Goal: Task Accomplishment & Management: Use online tool/utility

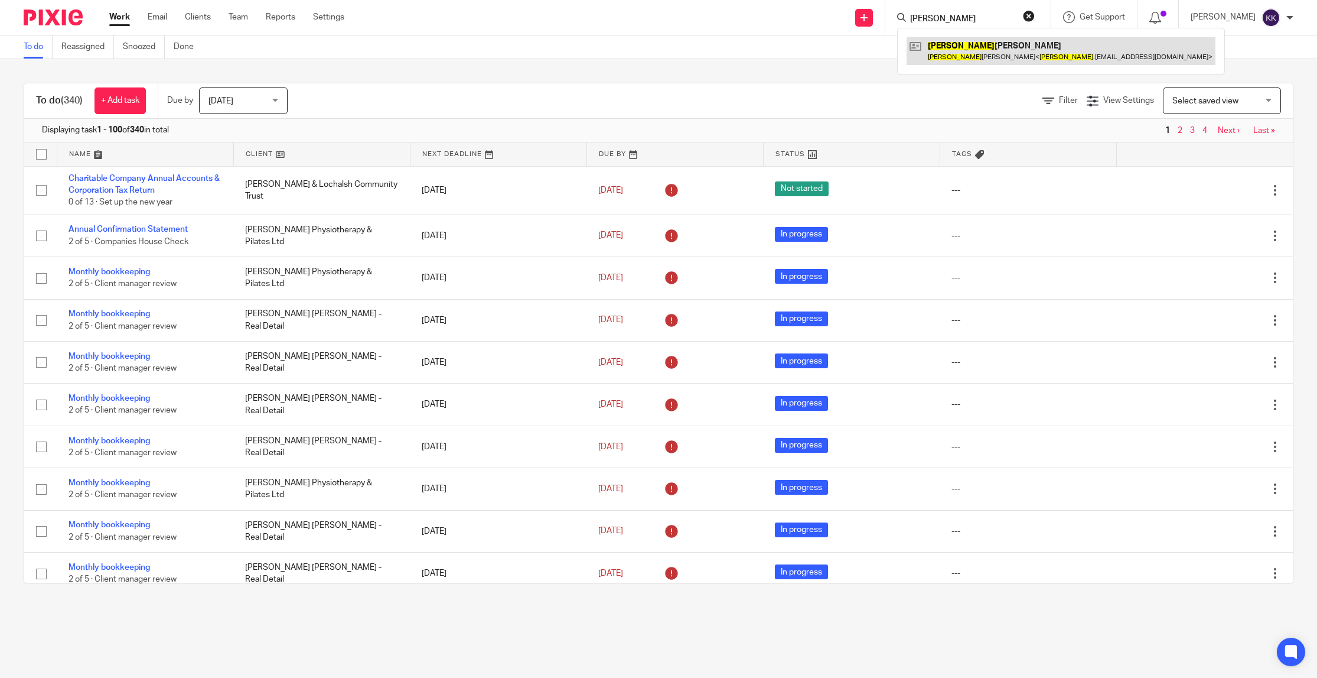
type input "archie"
click at [984, 51] on link at bounding box center [1061, 50] width 309 height 27
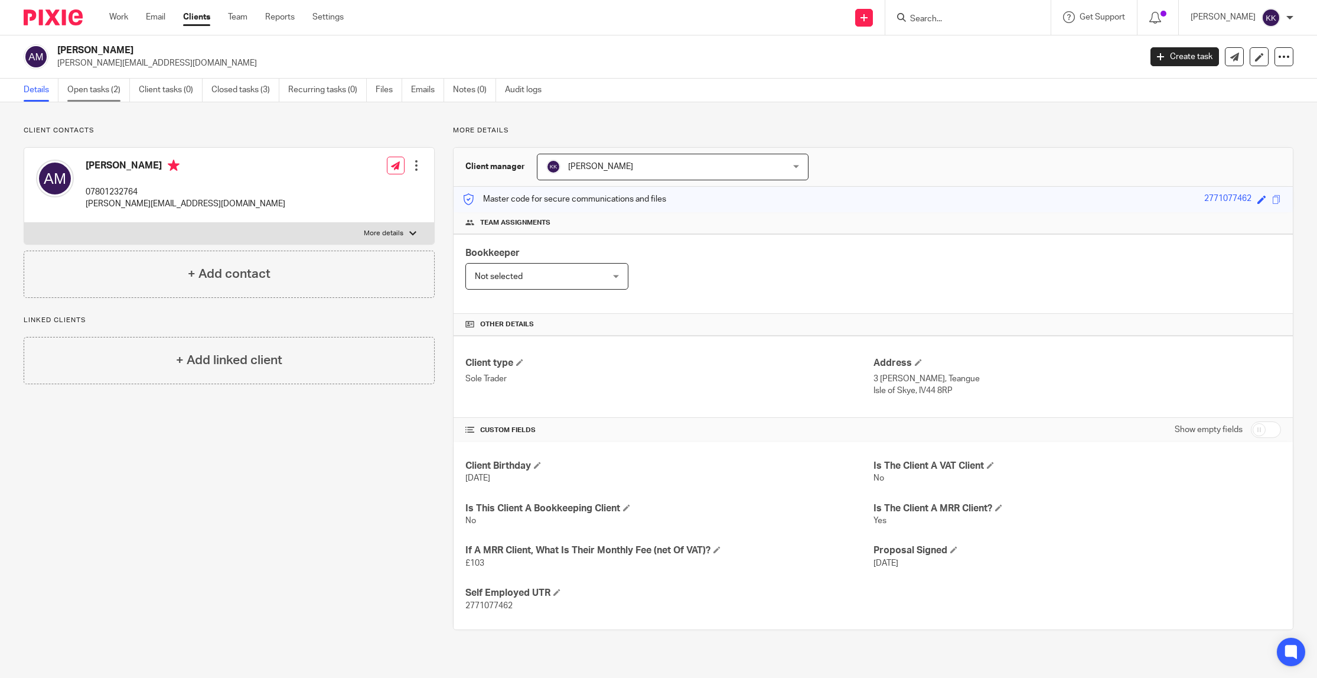
click at [86, 97] on link "Open tasks (2)" at bounding box center [98, 90] width 63 height 23
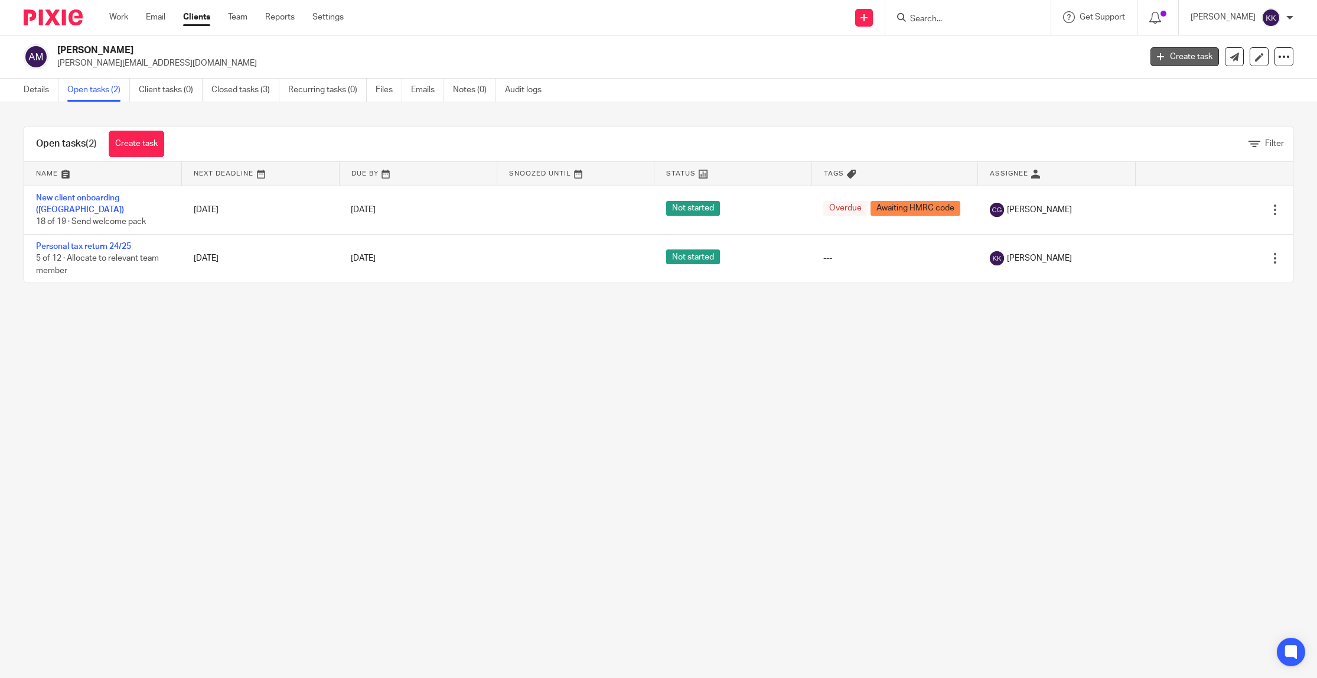
click at [1171, 57] on link "Create task" at bounding box center [1185, 56] width 69 height 19
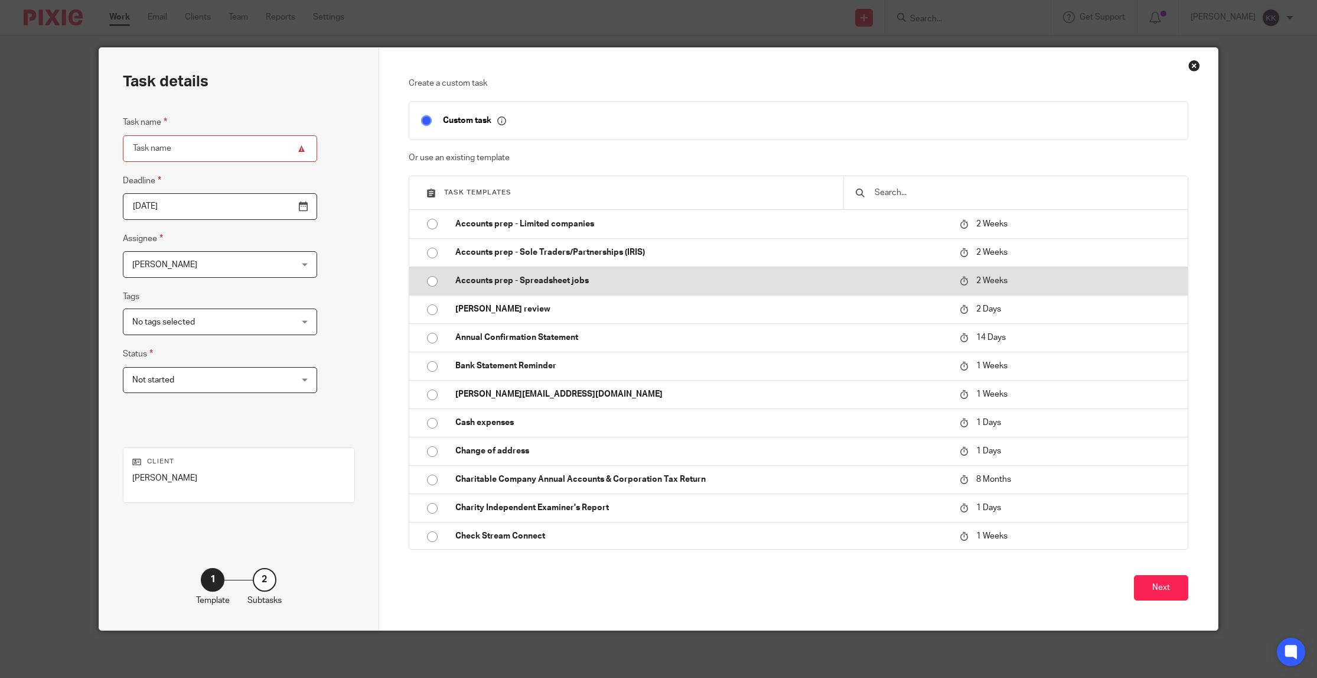
drag, startPoint x: 536, startPoint y: 281, endPoint x: 445, endPoint y: 284, distance: 91.0
click at [536, 281] on p "Accounts prep - Spreadsheet jobs" at bounding box center [701, 281] width 493 height 12
type input "2025-10-08"
type input "Accounts prep - Spreadsheet jobs"
checkbox input "false"
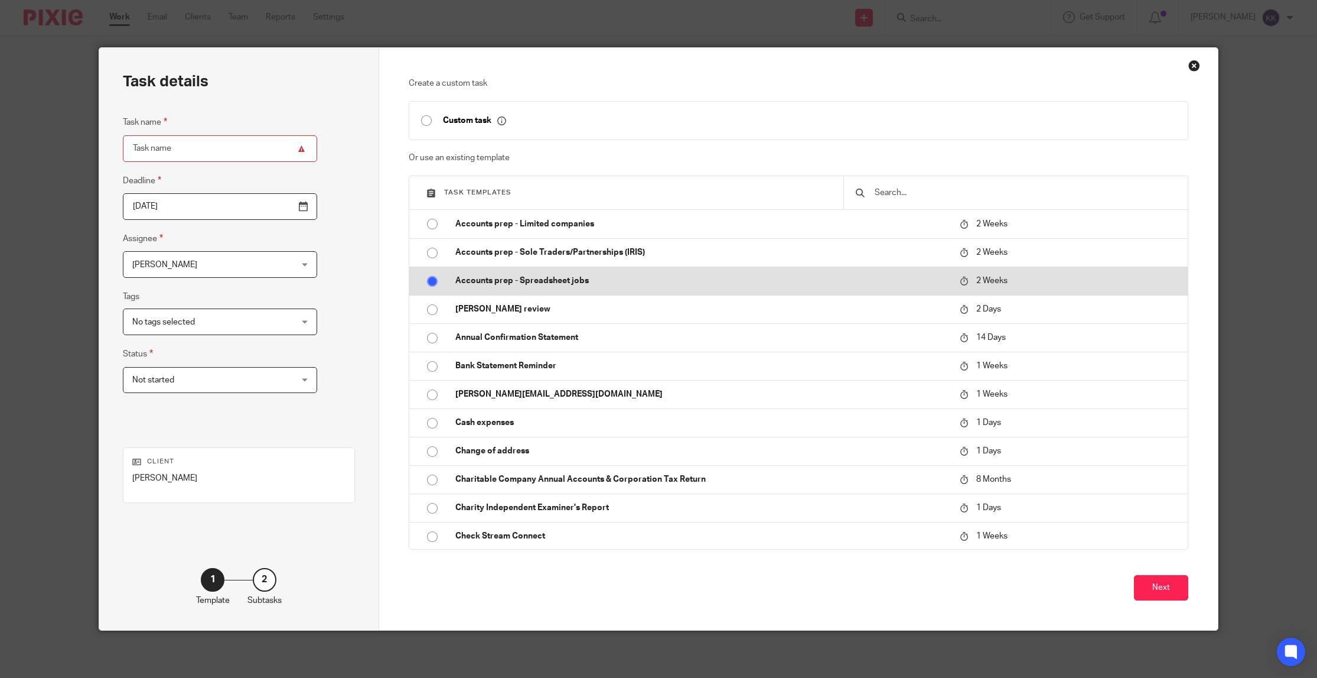
radio input "true"
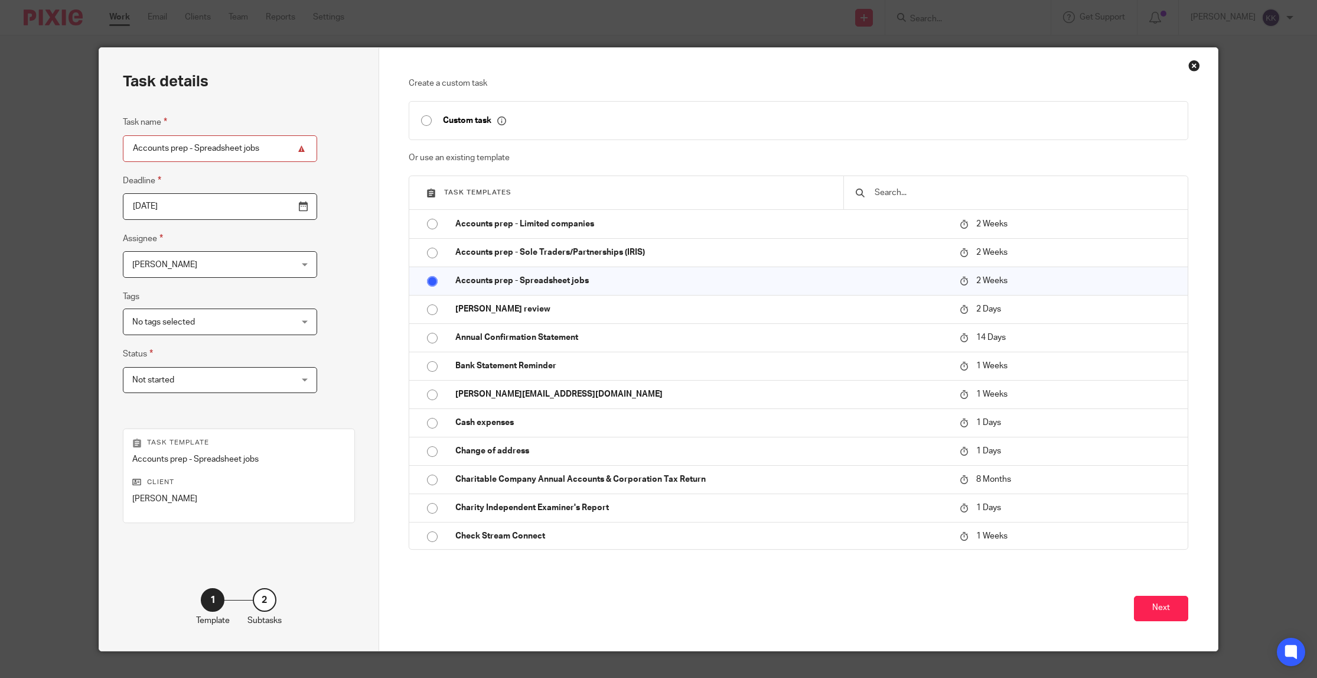
click at [223, 266] on span "[PERSON_NAME]" at bounding box center [206, 264] width 148 height 25
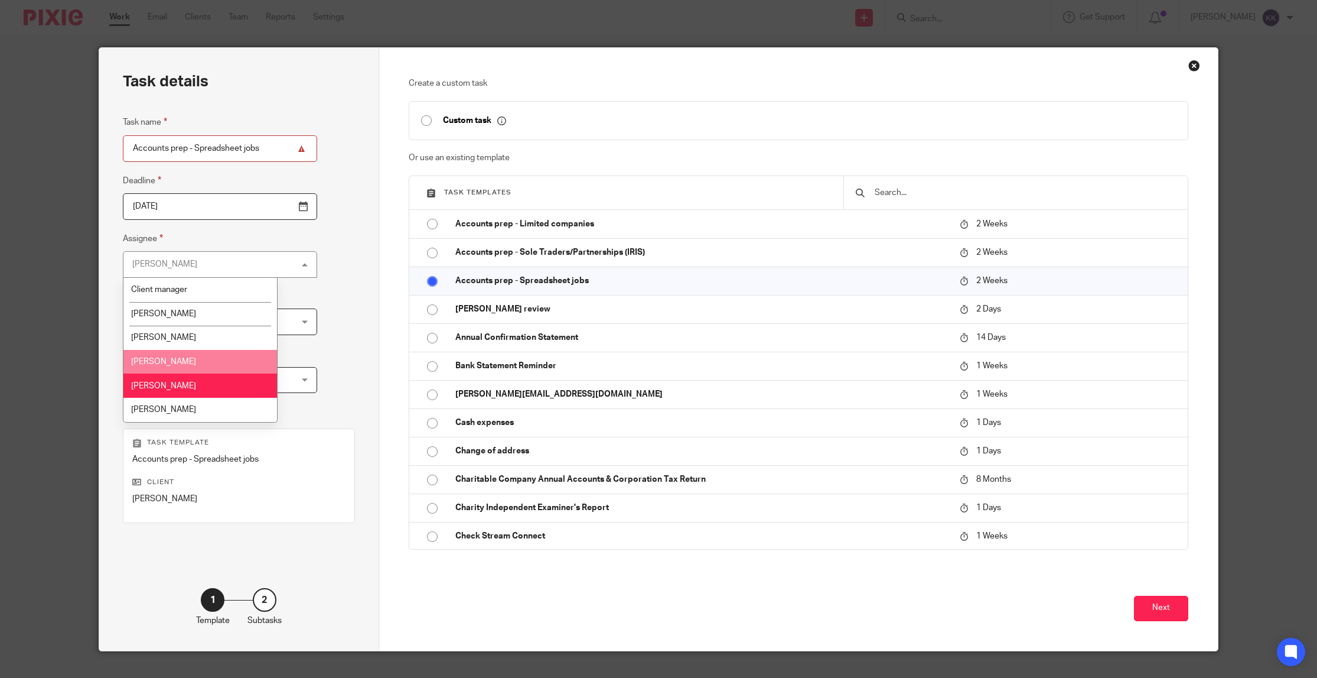
click at [190, 356] on li "[PERSON_NAME]" at bounding box center [199, 362] width 153 height 24
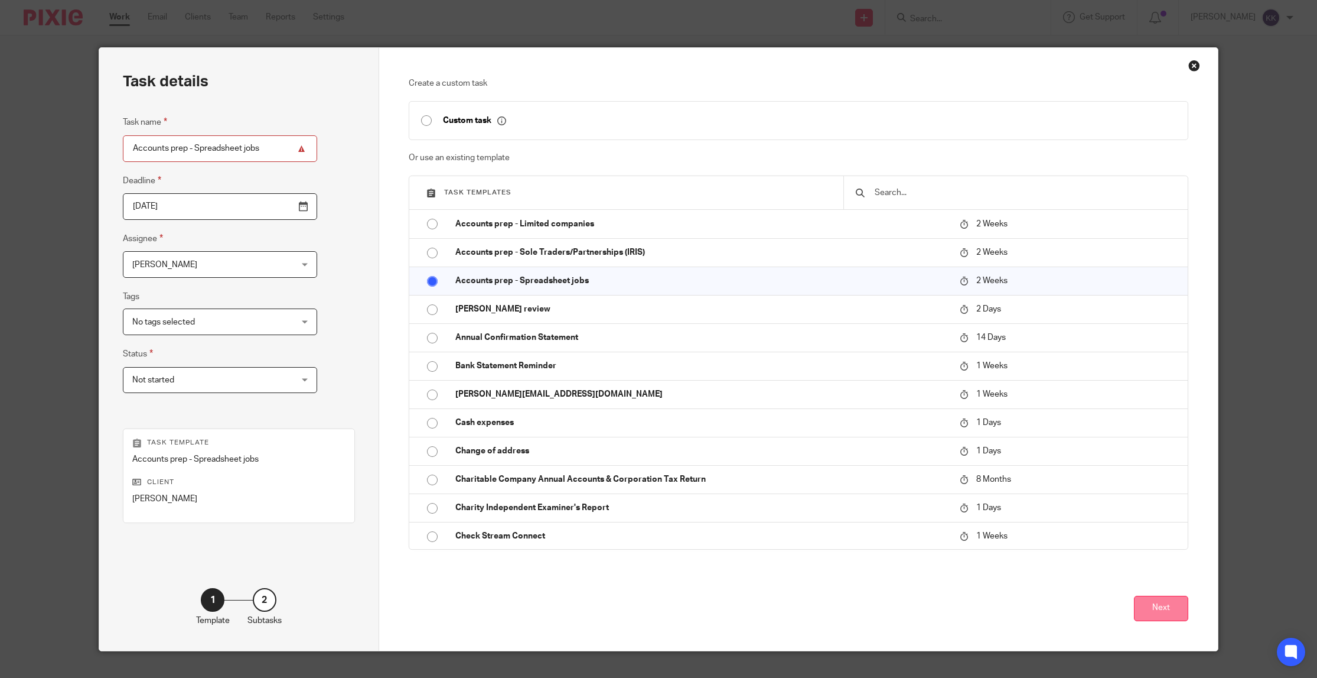
click at [1160, 608] on button "Next" at bounding box center [1161, 607] width 54 height 25
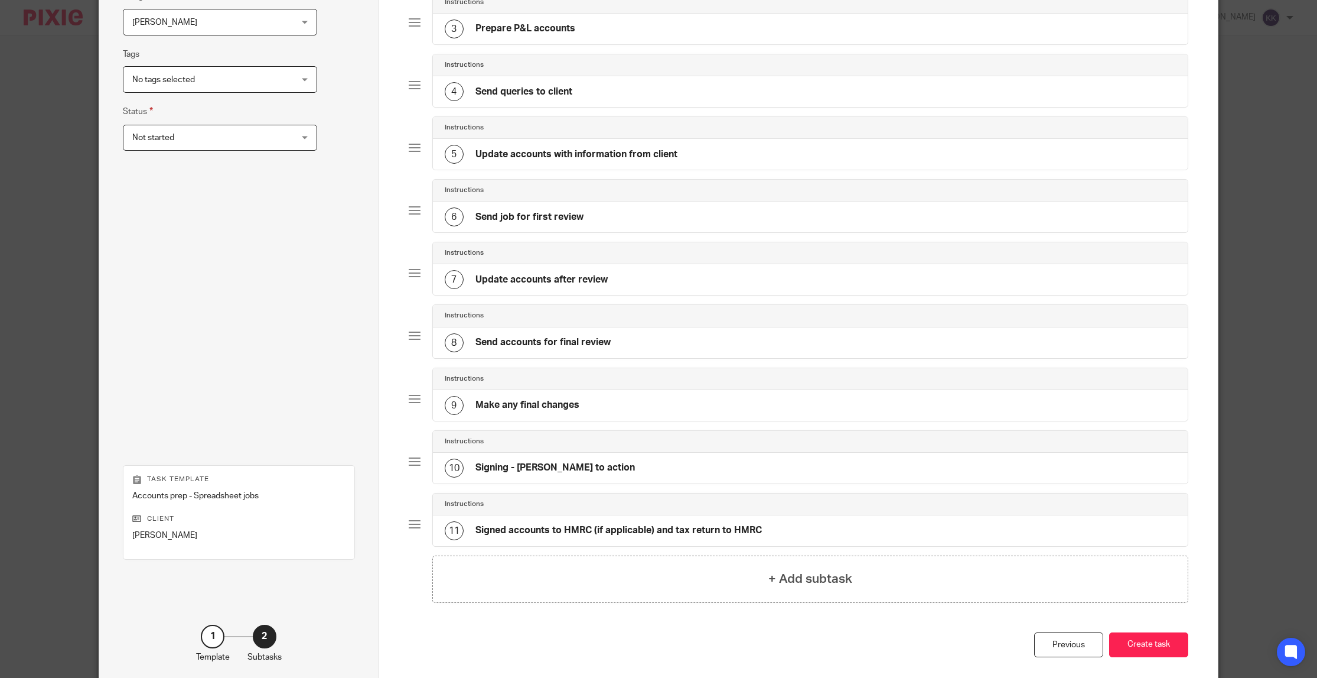
scroll to position [299, 0]
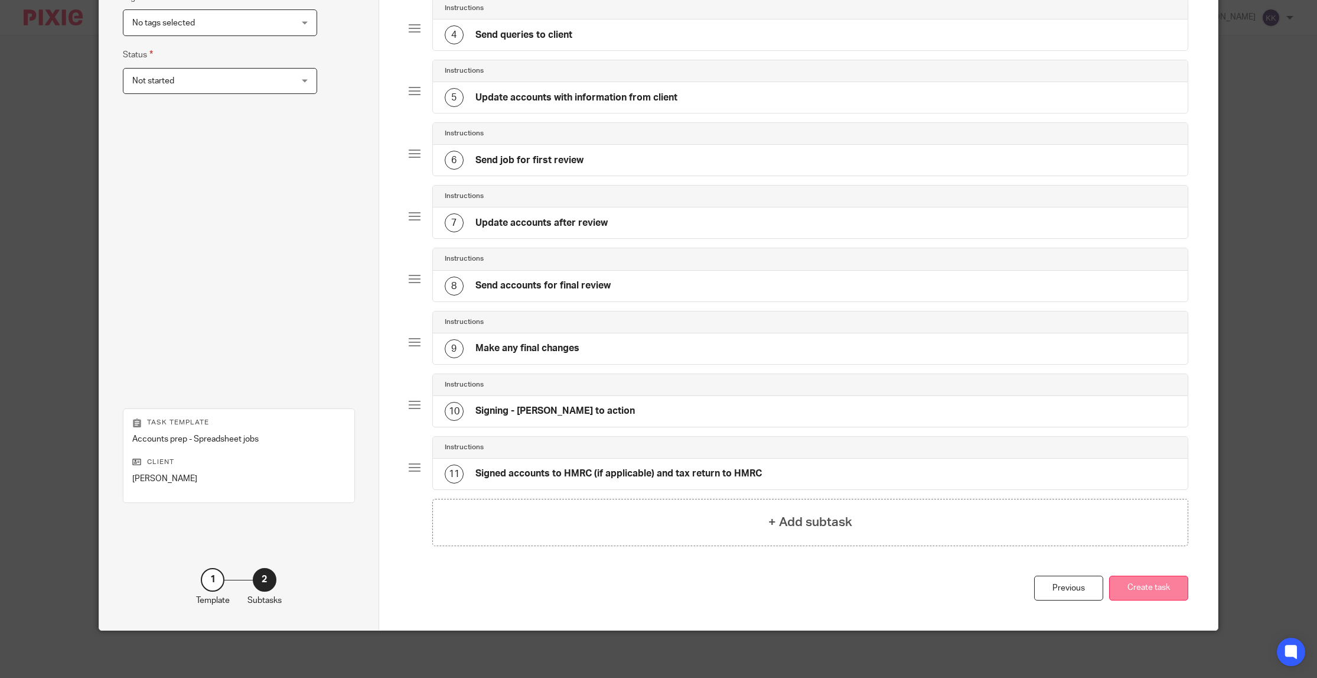
click at [1129, 589] on button "Create task" at bounding box center [1148, 587] width 79 height 25
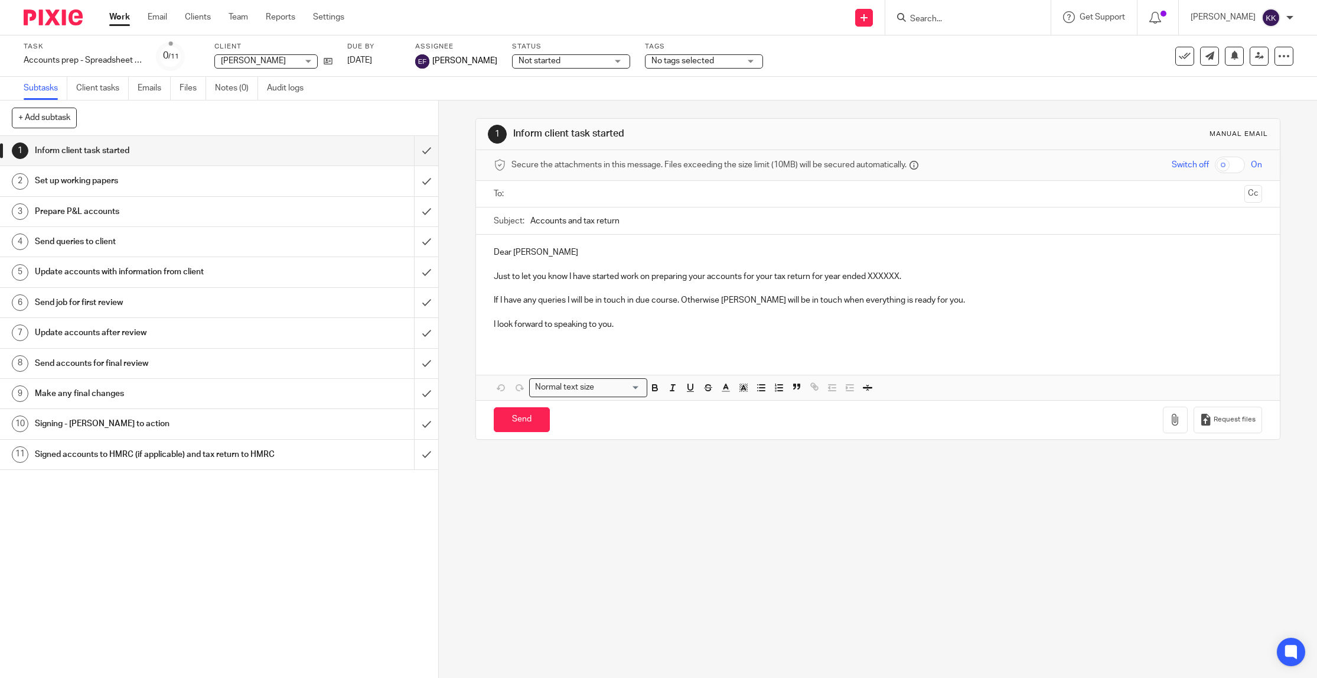
click at [954, 19] on input "Search" at bounding box center [962, 19] width 106 height 11
